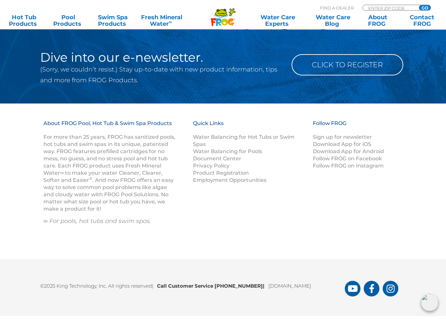
scroll to position [674, 0]
click at [256, 154] on link "Water Balancing for Pools" at bounding box center [227, 151] width 69 height 6
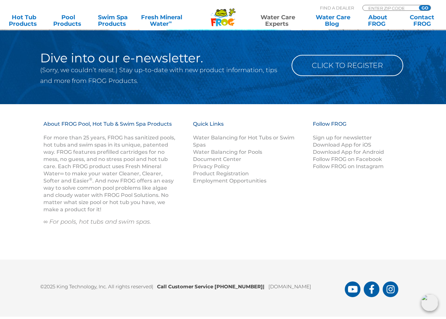
scroll to position [845, 0]
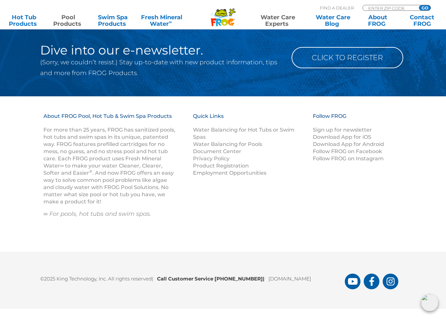
click at [59, 21] on link "Pool Products" at bounding box center [68, 20] width 35 height 13
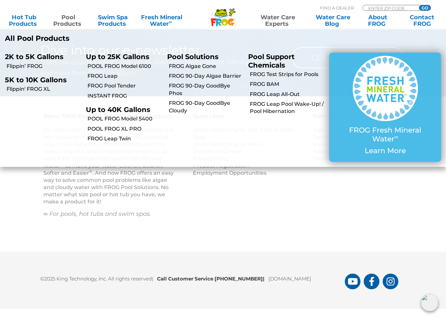
click at [25, 67] on link "Flippin’ FROG" at bounding box center [44, 66] width 75 height 7
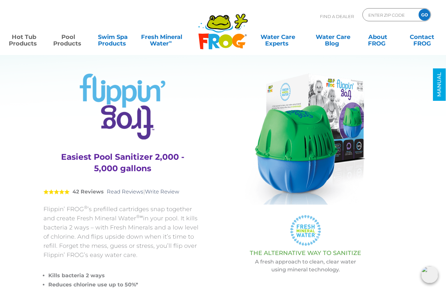
click at [25, 43] on link "Hot Tub Products" at bounding box center [24, 36] width 35 height 13
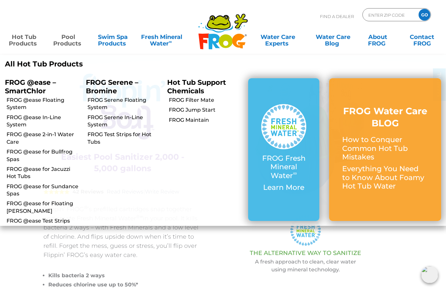
click at [15, 120] on link "FROG @ease In-Line System" at bounding box center [44, 121] width 75 height 15
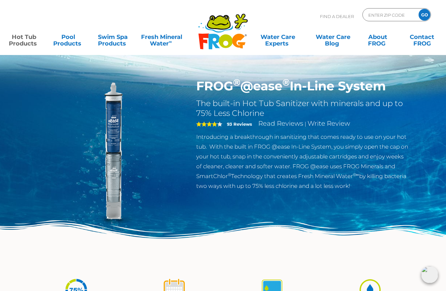
click at [25, 39] on link "Hot Tub Products" at bounding box center [24, 36] width 35 height 13
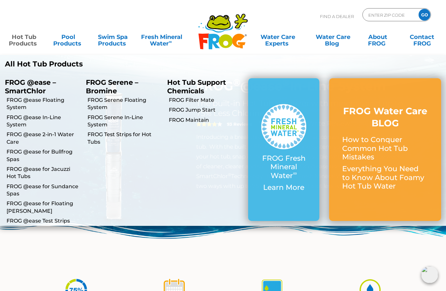
click at [17, 106] on link "FROG @ease Floating System" at bounding box center [44, 103] width 75 height 15
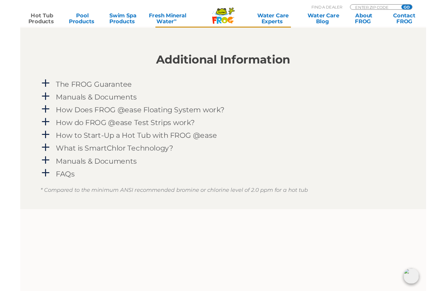
scroll to position [618, 0]
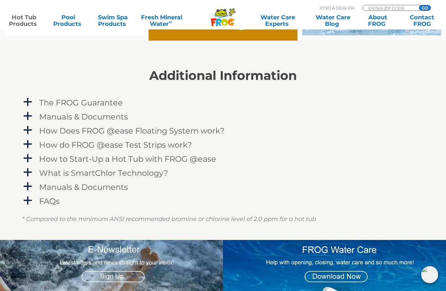
click at [29, 99] on span "a" at bounding box center [28, 102] width 10 height 10
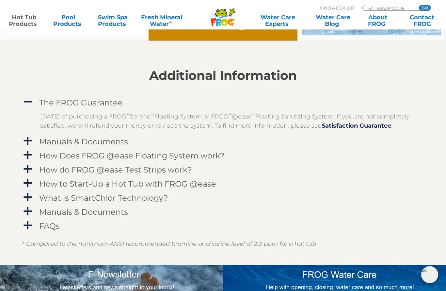
click at [30, 147] on link "a Manuals & Documents" at bounding box center [223, 141] width 402 height 12
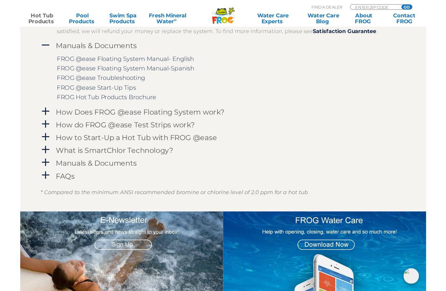
scroll to position [701, 0]
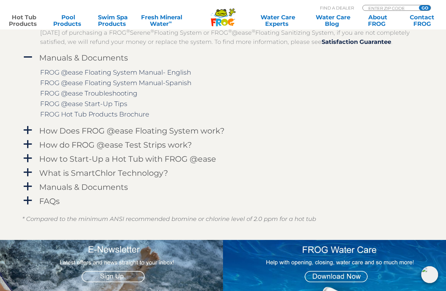
click at [29, 135] on span "a" at bounding box center [28, 130] width 10 height 10
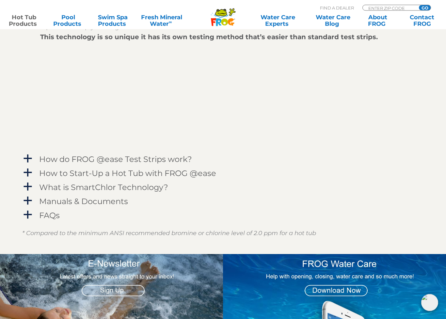
scroll to position [886, 0]
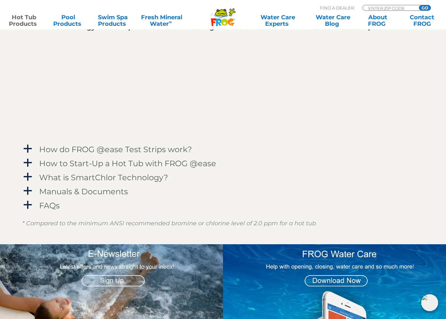
click at [33, 156] on link "a How do FROG @ease Test Strips work?" at bounding box center [223, 149] width 402 height 12
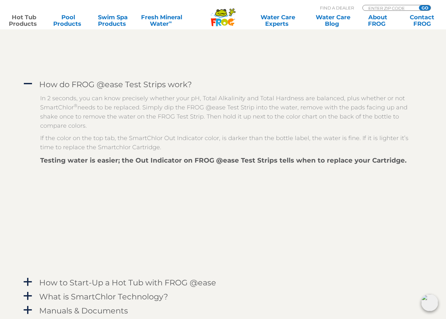
scroll to position [955, 0]
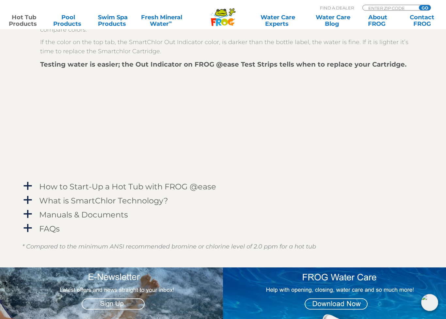
click at [31, 191] on span "a" at bounding box center [28, 187] width 10 height 10
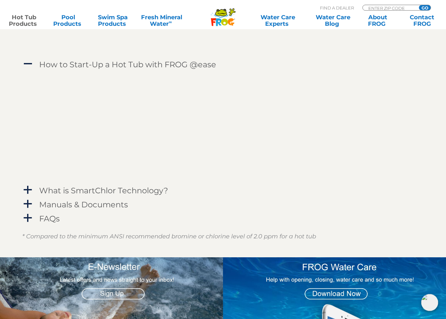
click at [33, 197] on link "a What is SmartChlor Technology?" at bounding box center [223, 191] width 402 height 12
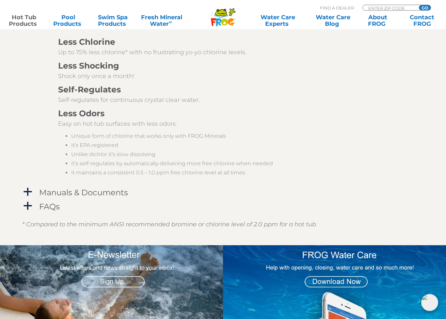
click at [30, 197] on span "a" at bounding box center [28, 193] width 10 height 10
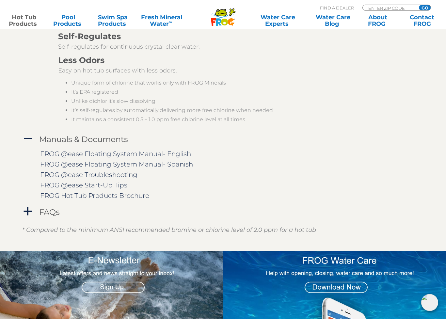
scroll to position [1513, 0]
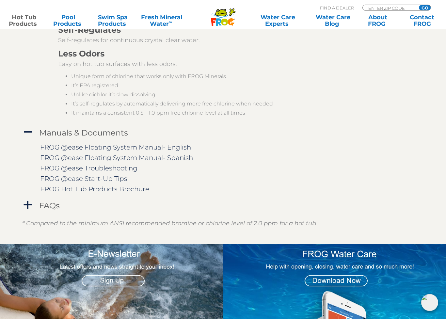
click at [28, 210] on span "a" at bounding box center [28, 206] width 10 height 10
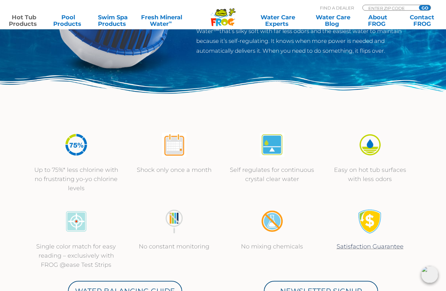
scroll to position [0, 0]
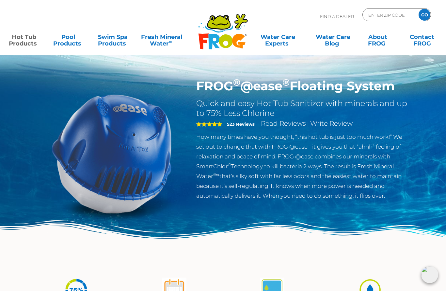
click at [26, 40] on link "Hot Tub Products" at bounding box center [24, 36] width 35 height 13
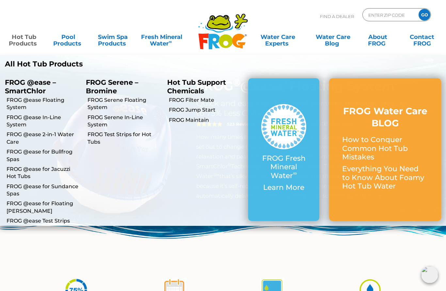
click at [16, 168] on link "FROG @ease for Jacuzzi Hot Tubs" at bounding box center [44, 172] width 75 height 15
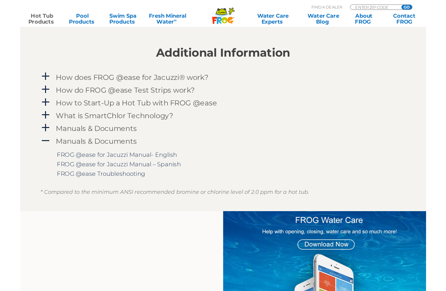
scroll to position [605, 0]
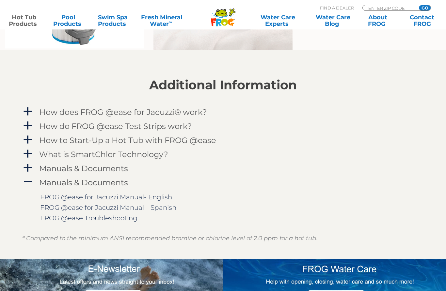
click at [51, 219] on link "FROG @ease Troubleshooting" at bounding box center [88, 218] width 97 height 8
